Goal: Navigation & Orientation: Find specific page/section

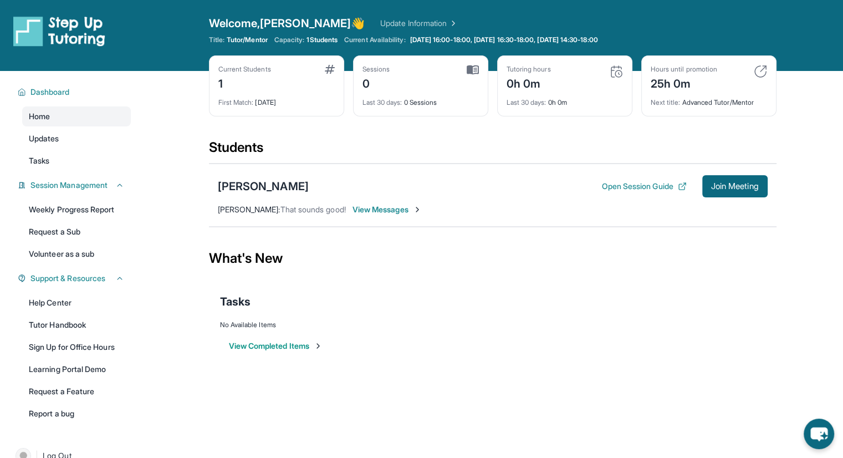
click at [393, 213] on span "View Messages" at bounding box center [387, 209] width 69 height 11
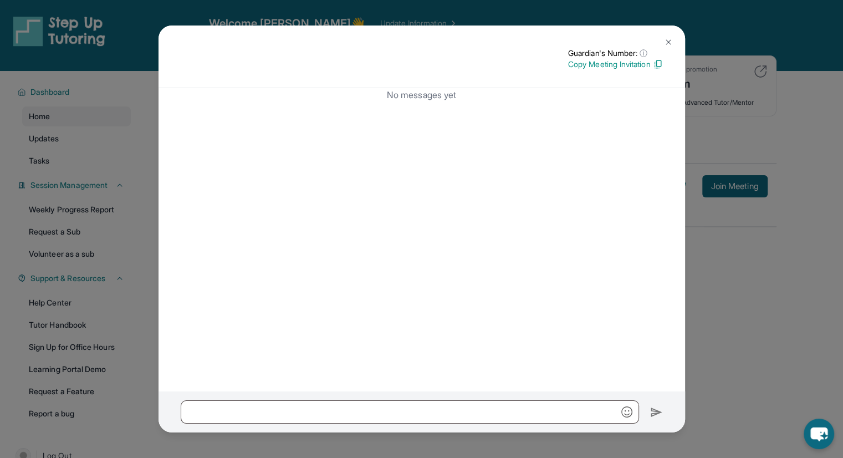
click at [662, 43] on button at bounding box center [668, 42] width 22 height 22
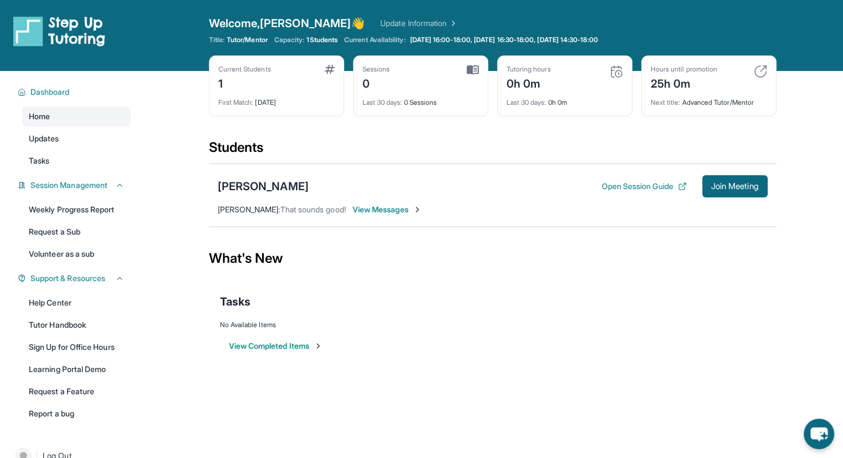
click at [259, 343] on button "View Completed Items" at bounding box center [276, 345] width 94 height 11
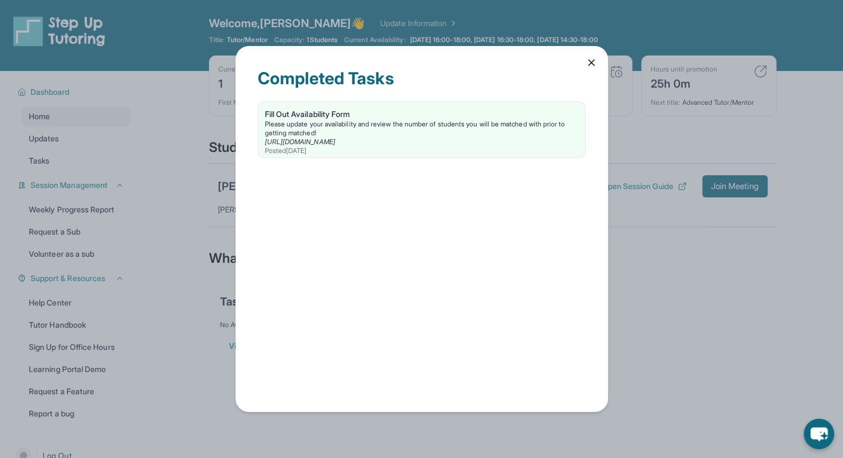
click at [588, 63] on icon at bounding box center [591, 62] width 11 height 11
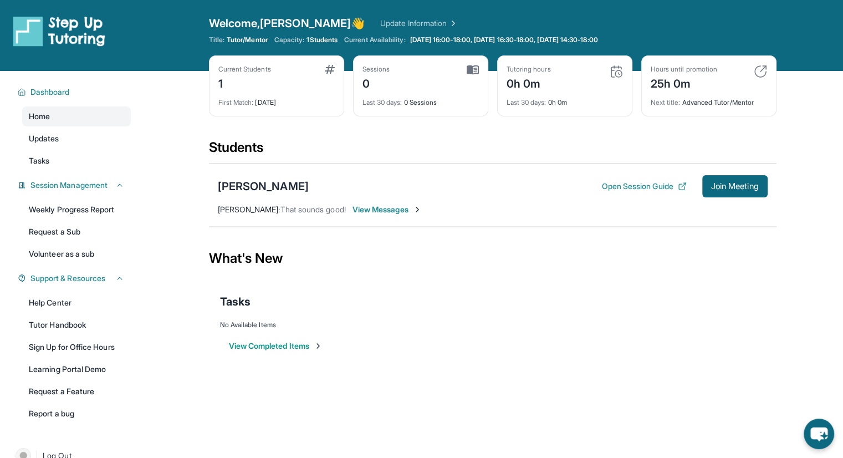
click at [445, 38] on span "[DATE] 16:00-18:00, [DATE] 16:30-18:00, [DATE] 14:30-18:00" at bounding box center [504, 39] width 188 height 9
click at [447, 23] on img at bounding box center [452, 23] width 11 height 11
click at [59, 142] on span "Updates" at bounding box center [44, 138] width 30 height 11
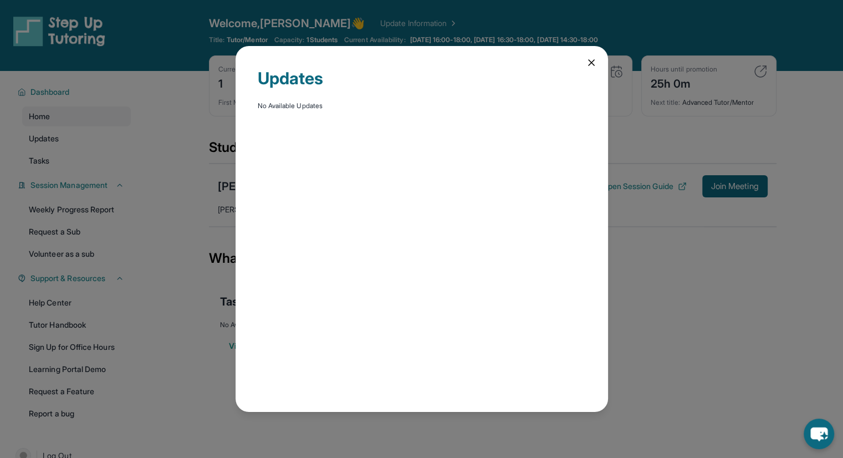
click at [590, 58] on icon at bounding box center [591, 62] width 11 height 11
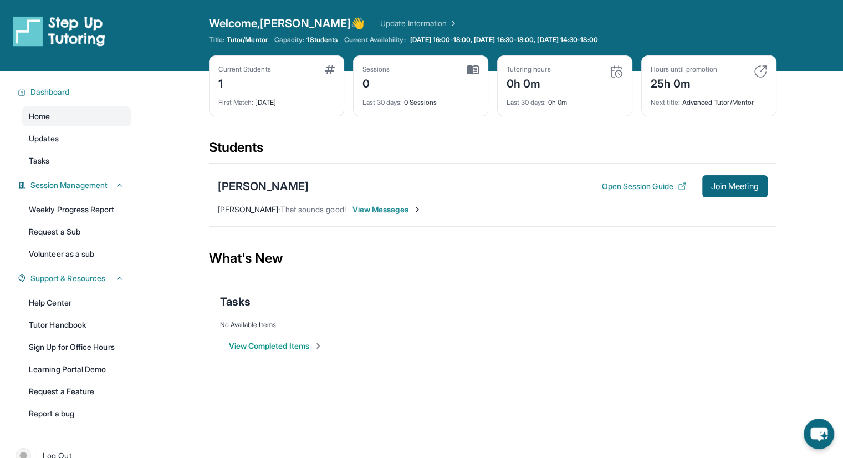
click at [45, 369] on link "Learning Portal Demo" at bounding box center [76, 369] width 109 height 20
click at [152, 385] on div "Open sidebar Welcome, [PERSON_NAME] 👋 Update Information Title: Tutor/Mentor Ca…" at bounding box center [421, 229] width 843 height 458
